Goal: Task Accomplishment & Management: Use online tool/utility

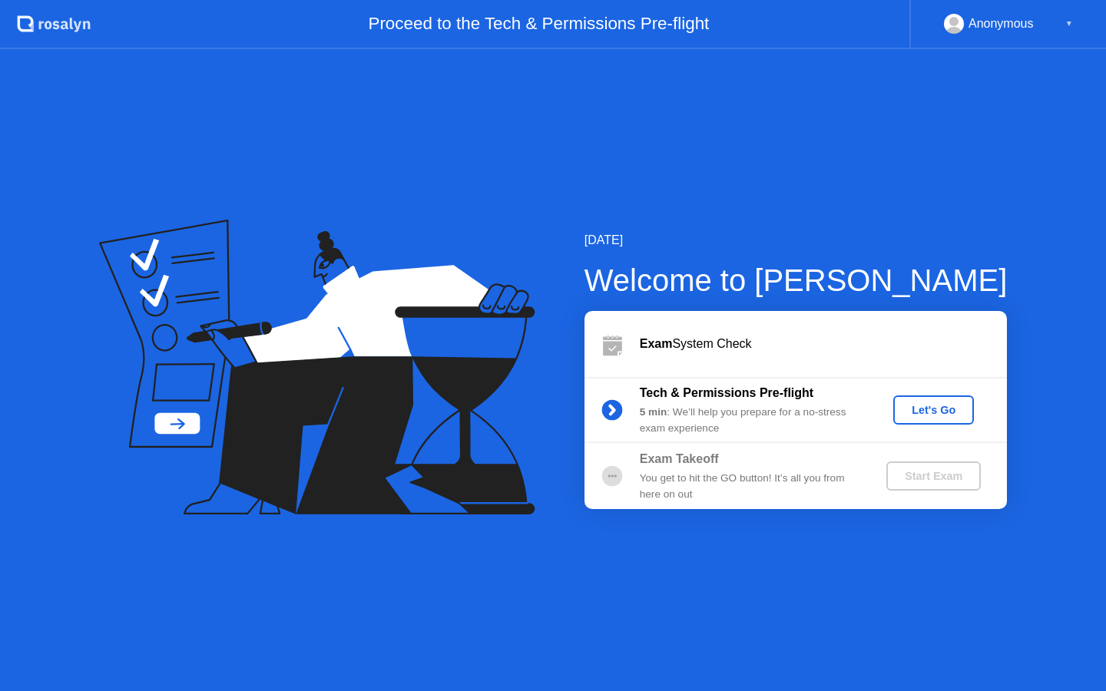
click at [914, 413] on div "Let's Go" at bounding box center [933, 410] width 68 height 12
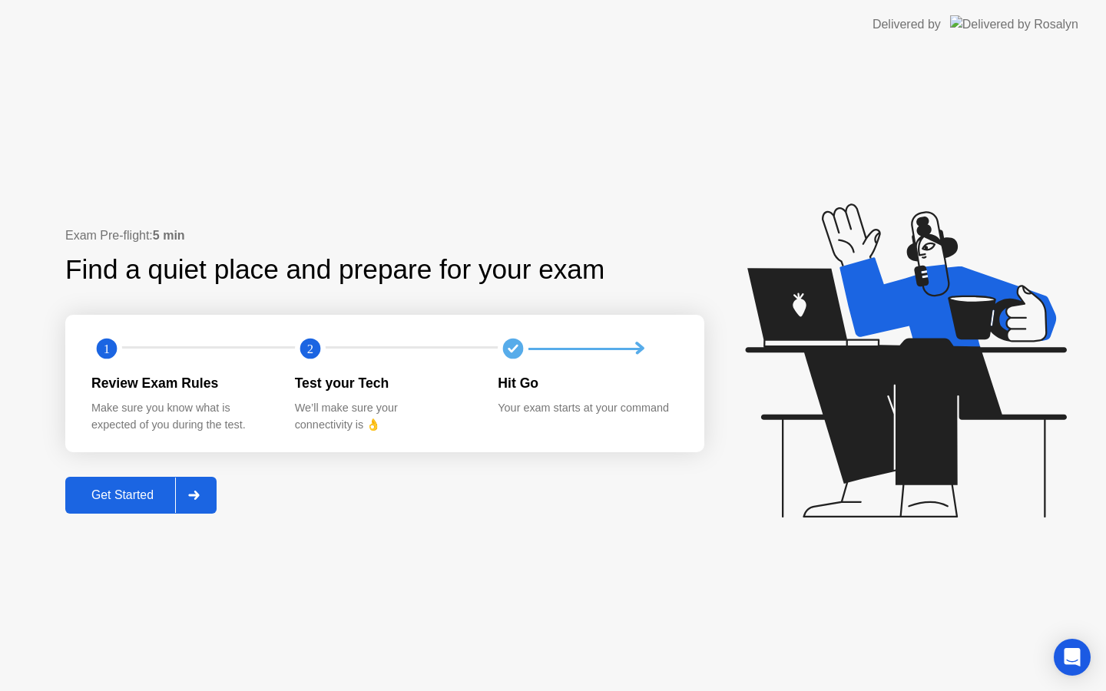
click at [164, 489] on div "Get Started" at bounding box center [122, 495] width 105 height 14
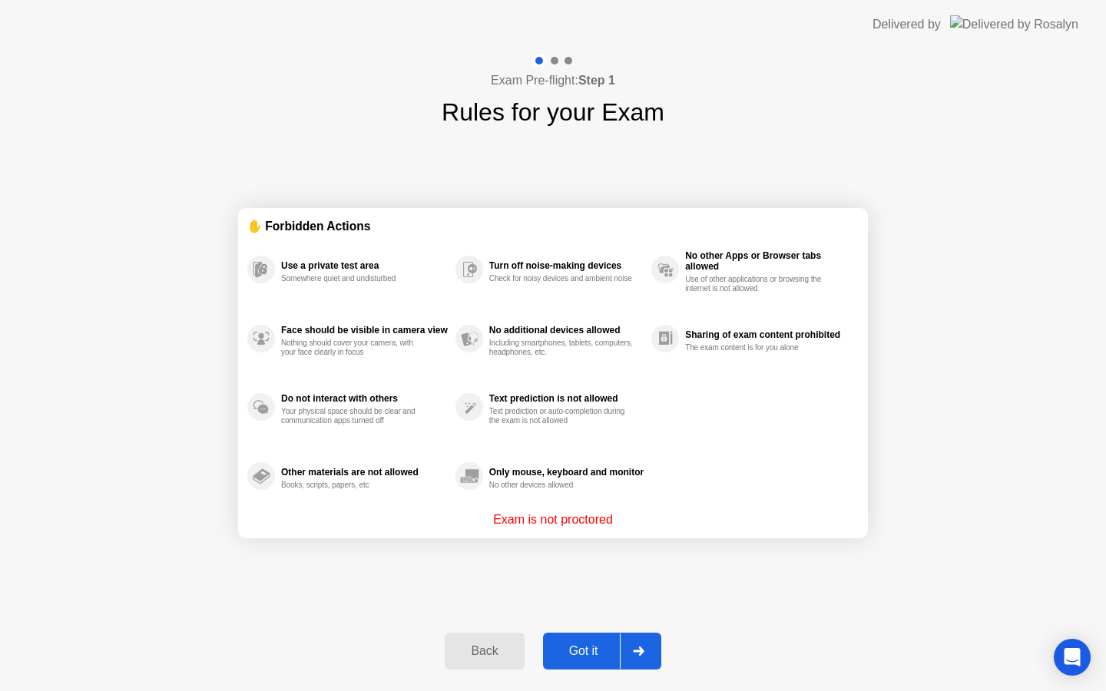
click at [594, 623] on div "Back Got it" at bounding box center [552, 651] width 234 height 71
click at [608, 645] on div "Got it" at bounding box center [583, 651] width 72 height 14
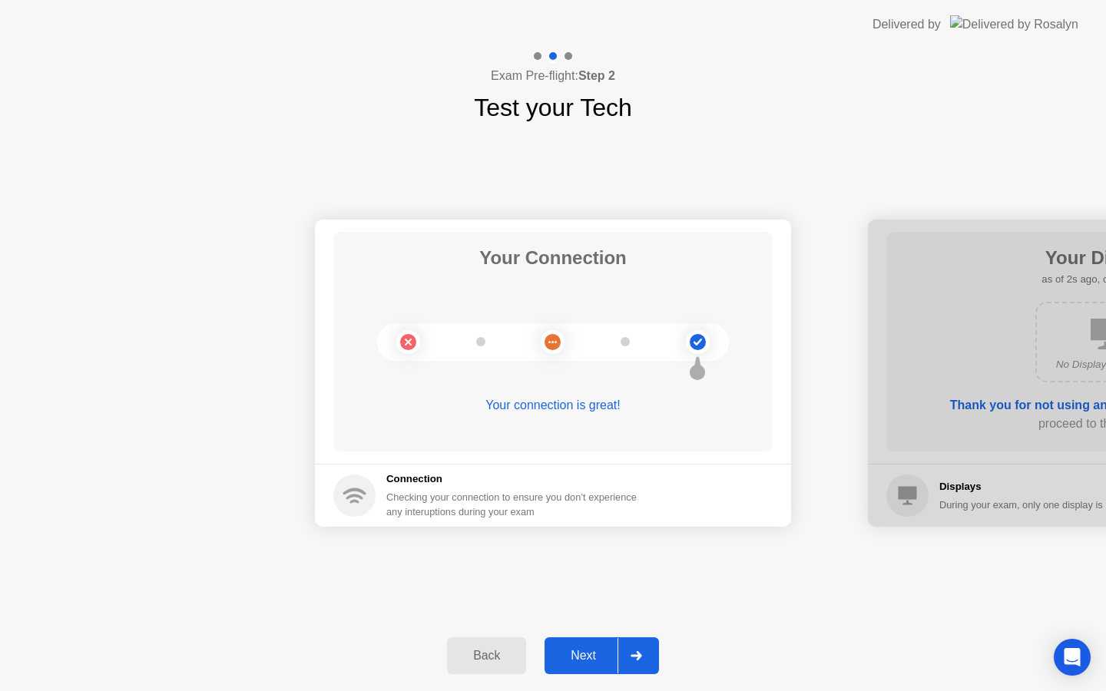
click at [600, 627] on div "Back Next" at bounding box center [553, 655] width 1106 height 71
click at [600, 655] on div "Next" at bounding box center [583, 656] width 68 height 14
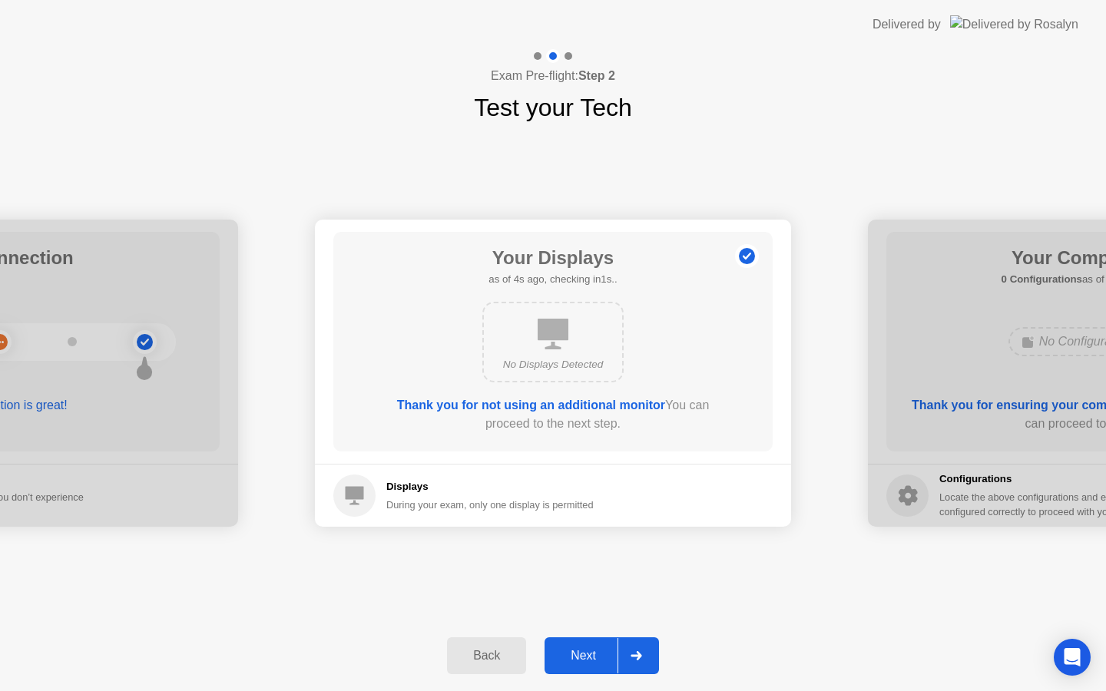
click at [640, 653] on icon at bounding box center [635, 655] width 11 height 9
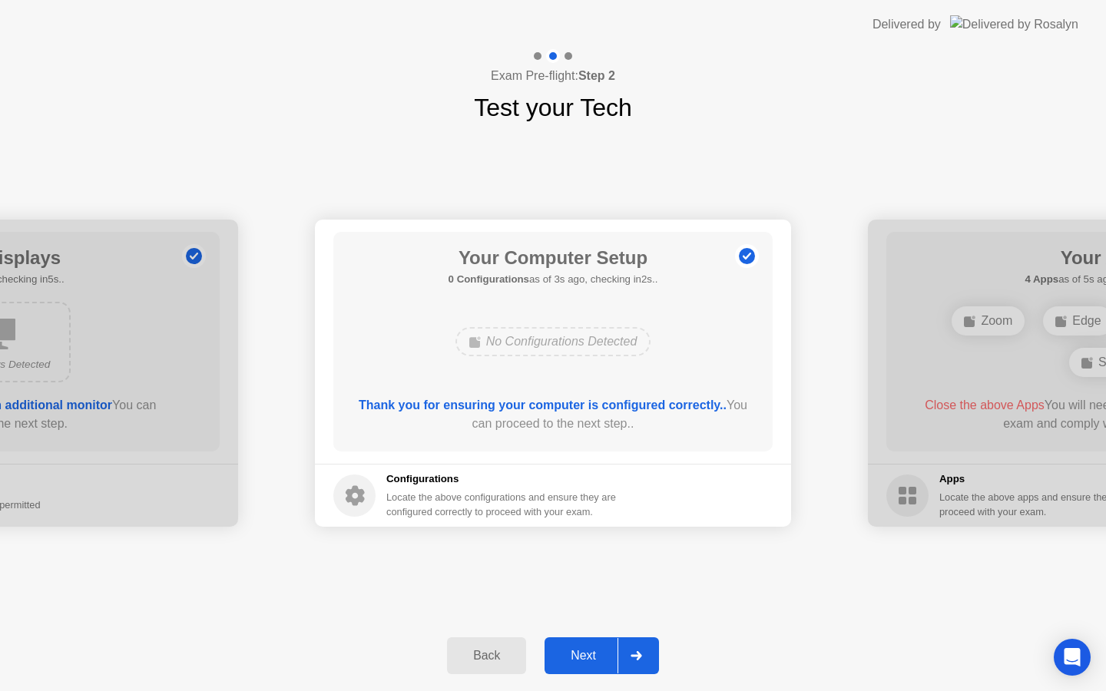
click at [624, 669] on div at bounding box center [635, 655] width 37 height 35
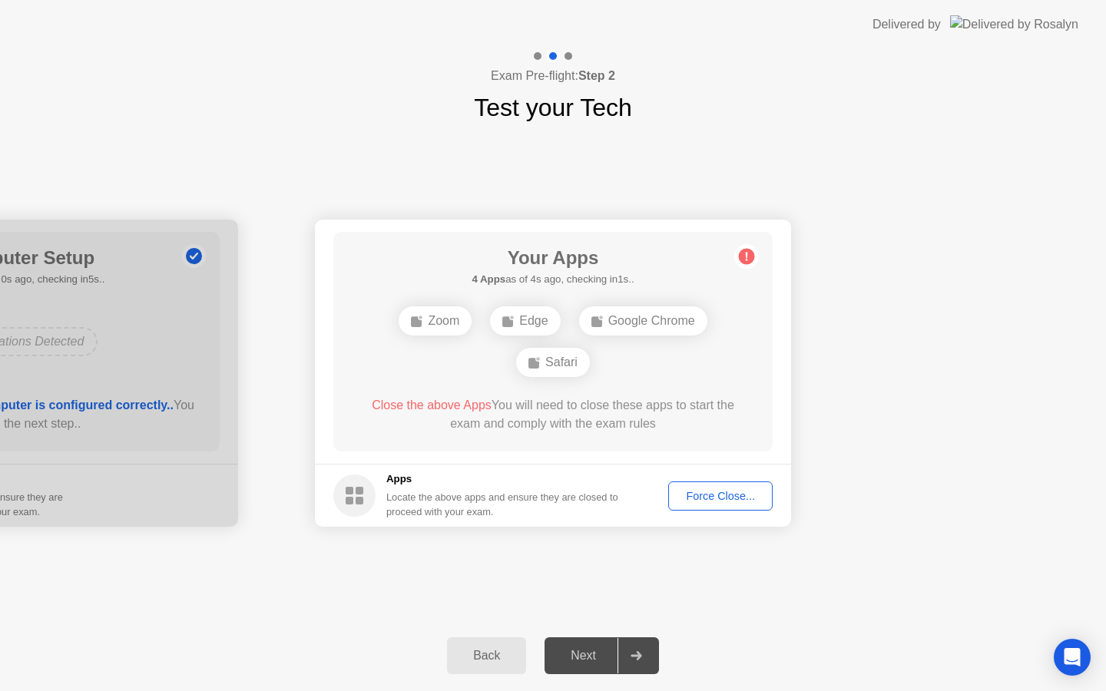
click at [692, 491] on div "Force Close..." at bounding box center [720, 496] width 94 height 12
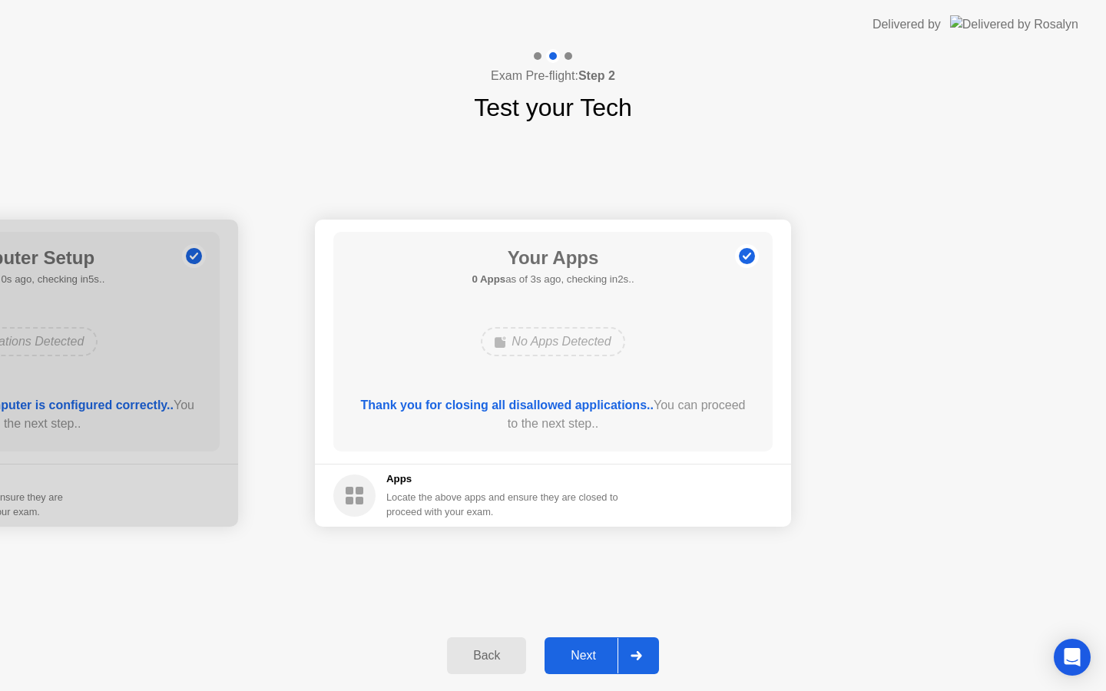
click at [35, 120] on div "Exam Pre-flight: Step 2 Test your Tech" at bounding box center [553, 87] width 1106 height 77
click at [629, 643] on div at bounding box center [635, 655] width 37 height 35
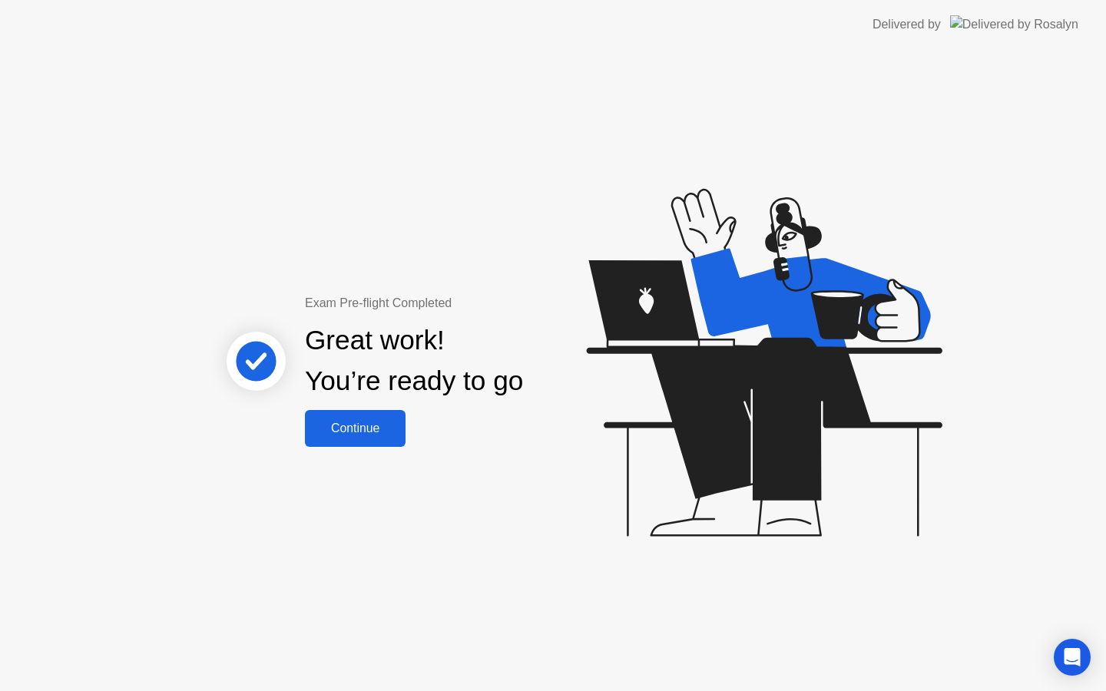
click at [372, 424] on div "Continue" at bounding box center [354, 429] width 91 height 14
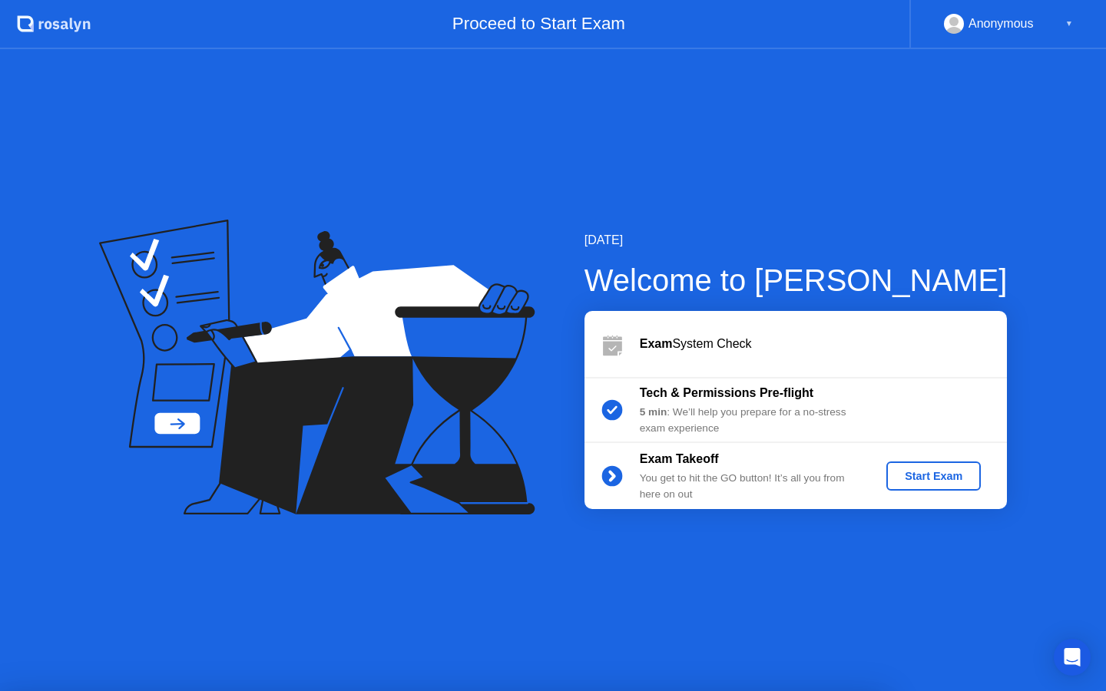
click at [1027, 690] on div at bounding box center [553, 691] width 1106 height 0
click at [832, 170] on div "[DATE] Welcome to [PERSON_NAME] Exam System Check Tech & Permissions Pre-flight…" at bounding box center [553, 370] width 1106 height 642
click at [548, 177] on div "[DATE] Welcome to [PERSON_NAME] Exam System Check Tech & Permissions Pre-flight…" at bounding box center [553, 370] width 1106 height 642
drag, startPoint x: 548, startPoint y: 177, endPoint x: 872, endPoint y: 533, distance: 481.0
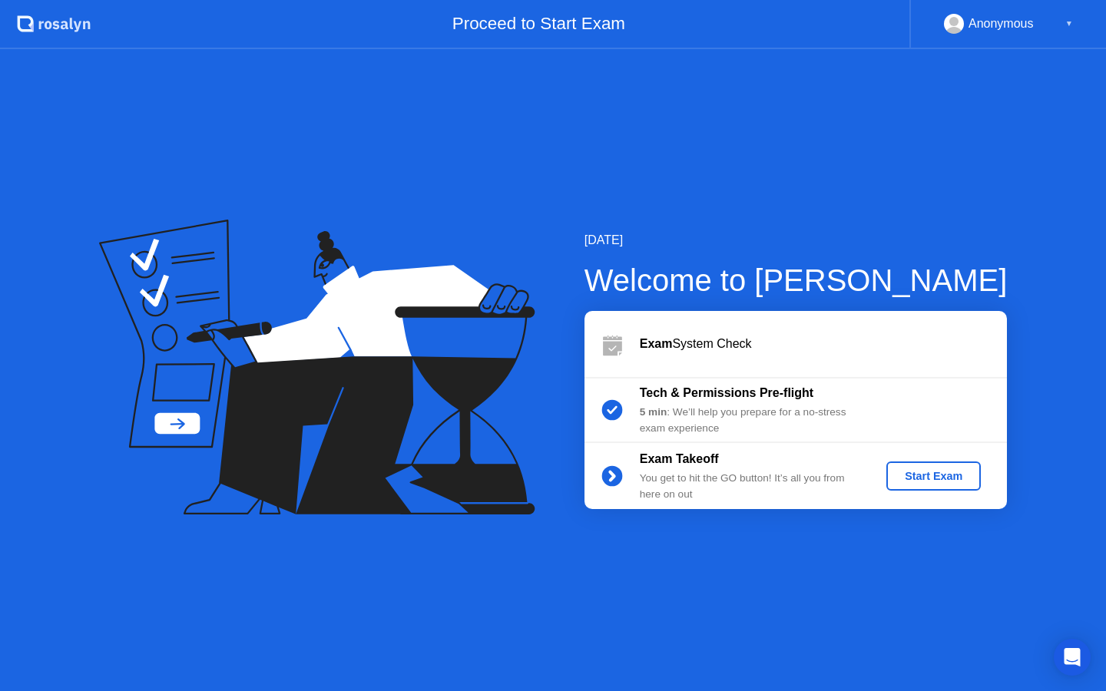
click at [872, 533] on div "[DATE] Welcome to [PERSON_NAME] Exam System Check Tech & Permissions Pre-flight…" at bounding box center [553, 370] width 1106 height 642
click at [911, 470] on div "Start Exam" at bounding box center [933, 476] width 82 height 12
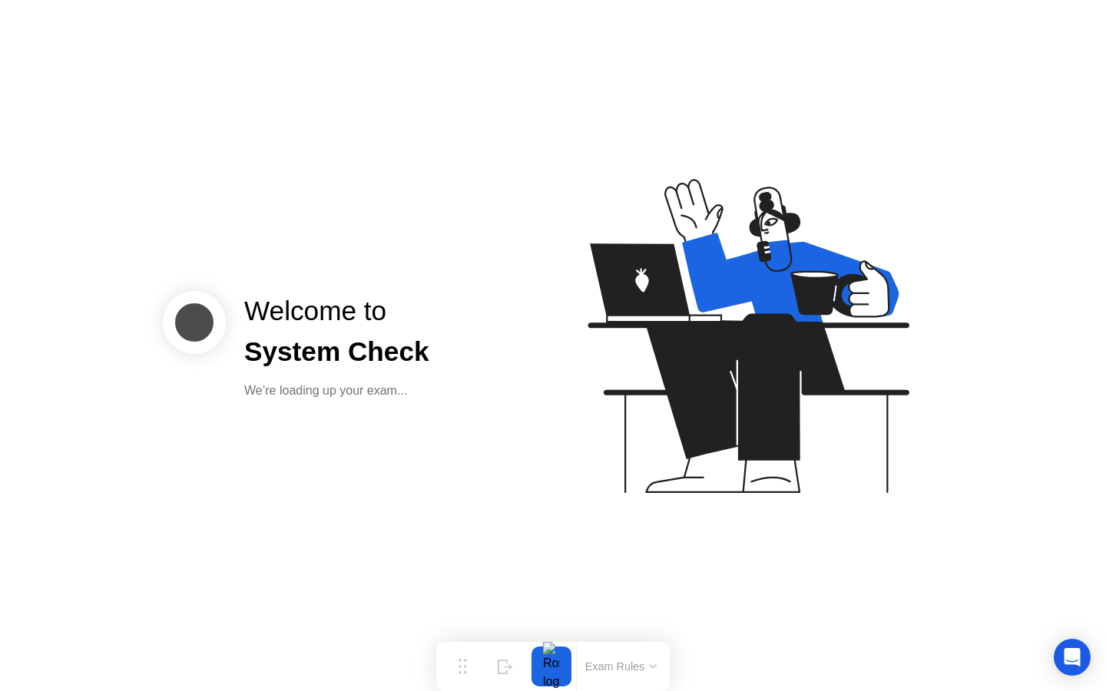
click at [627, 663] on button "Exam Rules" at bounding box center [620, 667] width 81 height 14
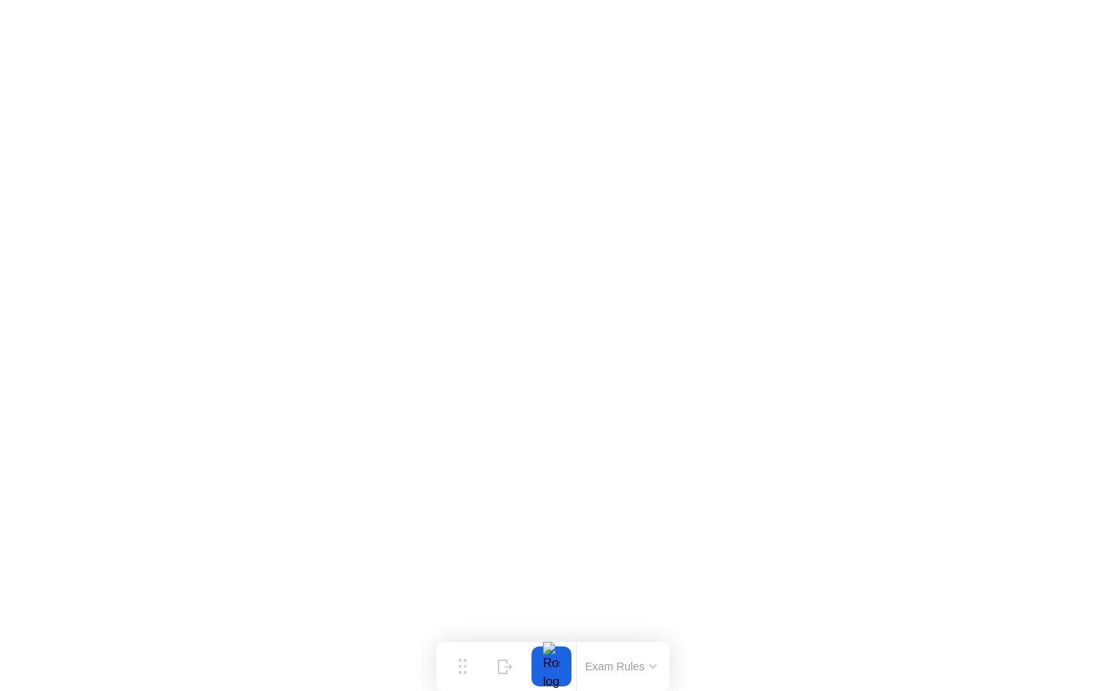
click at [635, 666] on button "Exam Rules" at bounding box center [620, 667] width 81 height 14
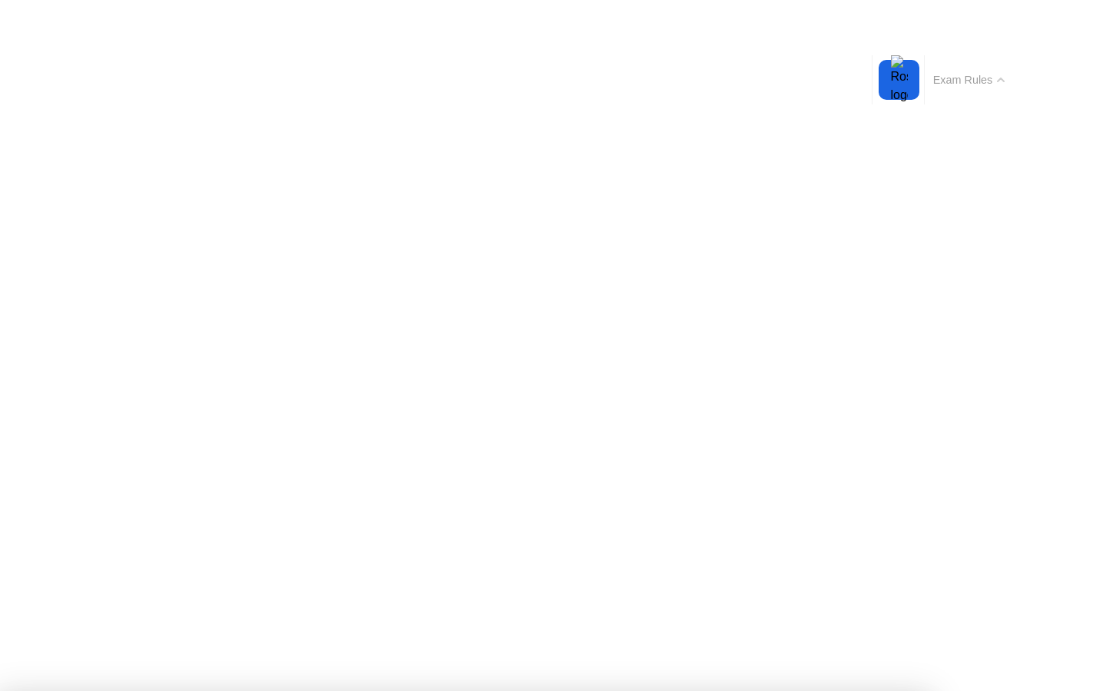
drag, startPoint x: 683, startPoint y: 54, endPoint x: 554, endPoint y: 593, distance: 554.4
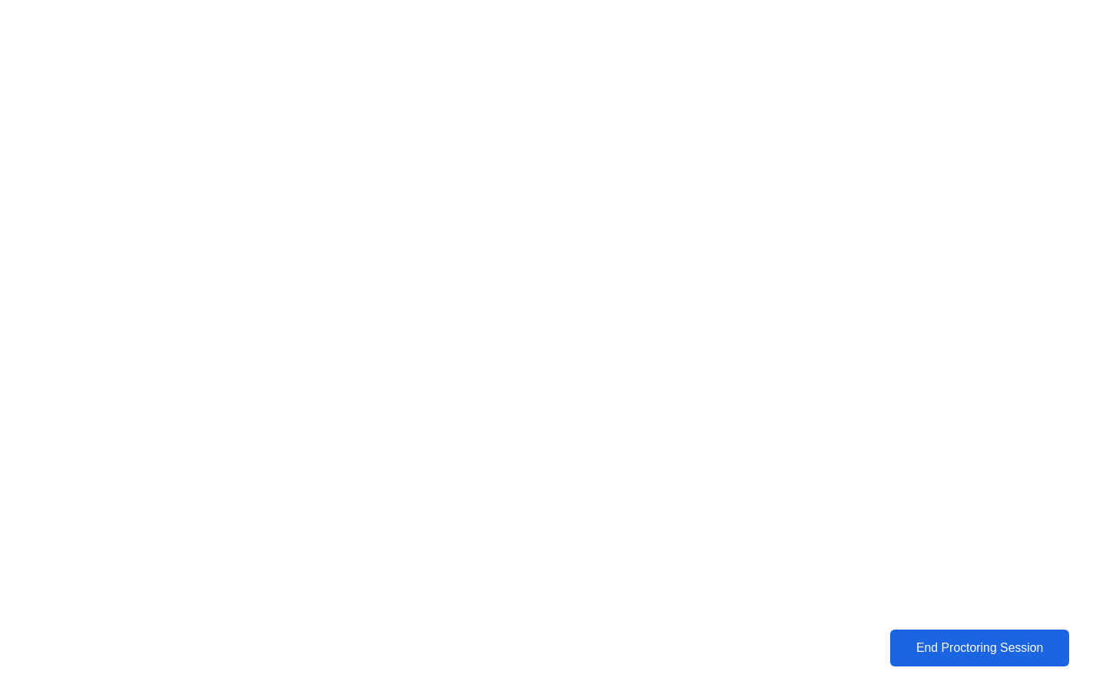
click at [1024, 653] on div "End Proctoring Session" at bounding box center [980, 648] width 170 height 14
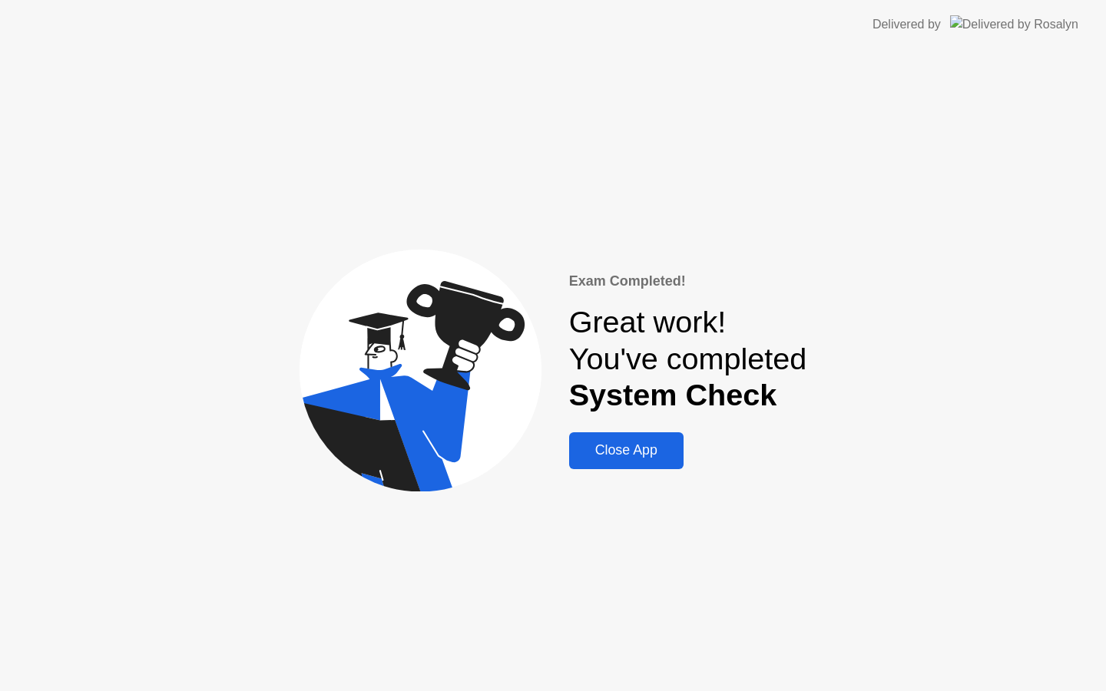
drag, startPoint x: 1024, startPoint y: 653, endPoint x: 627, endPoint y: 452, distance: 444.7
click at [627, 452] on div "Close App" at bounding box center [626, 450] width 105 height 16
